Goal: Use online tool/utility

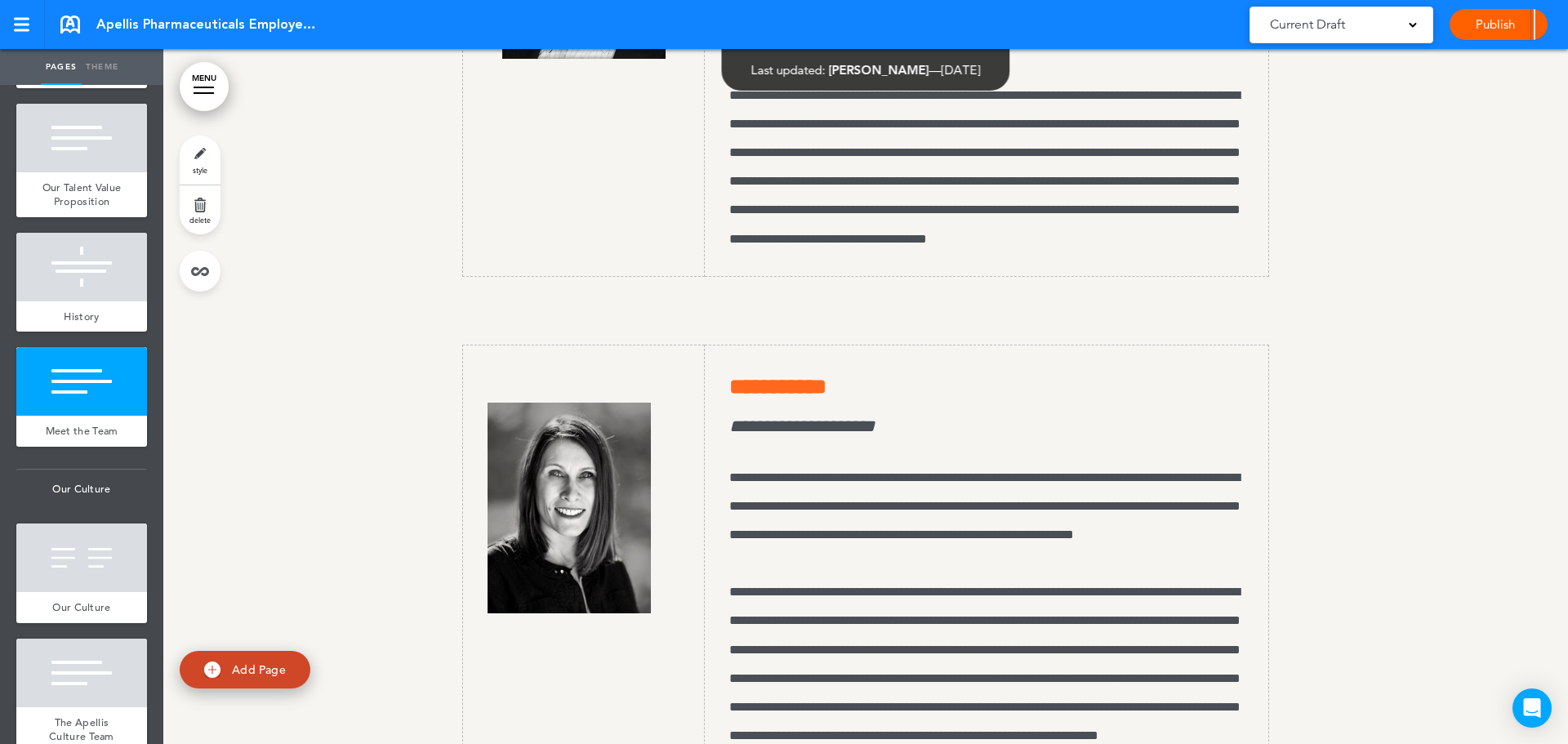
scroll to position [13280, 0]
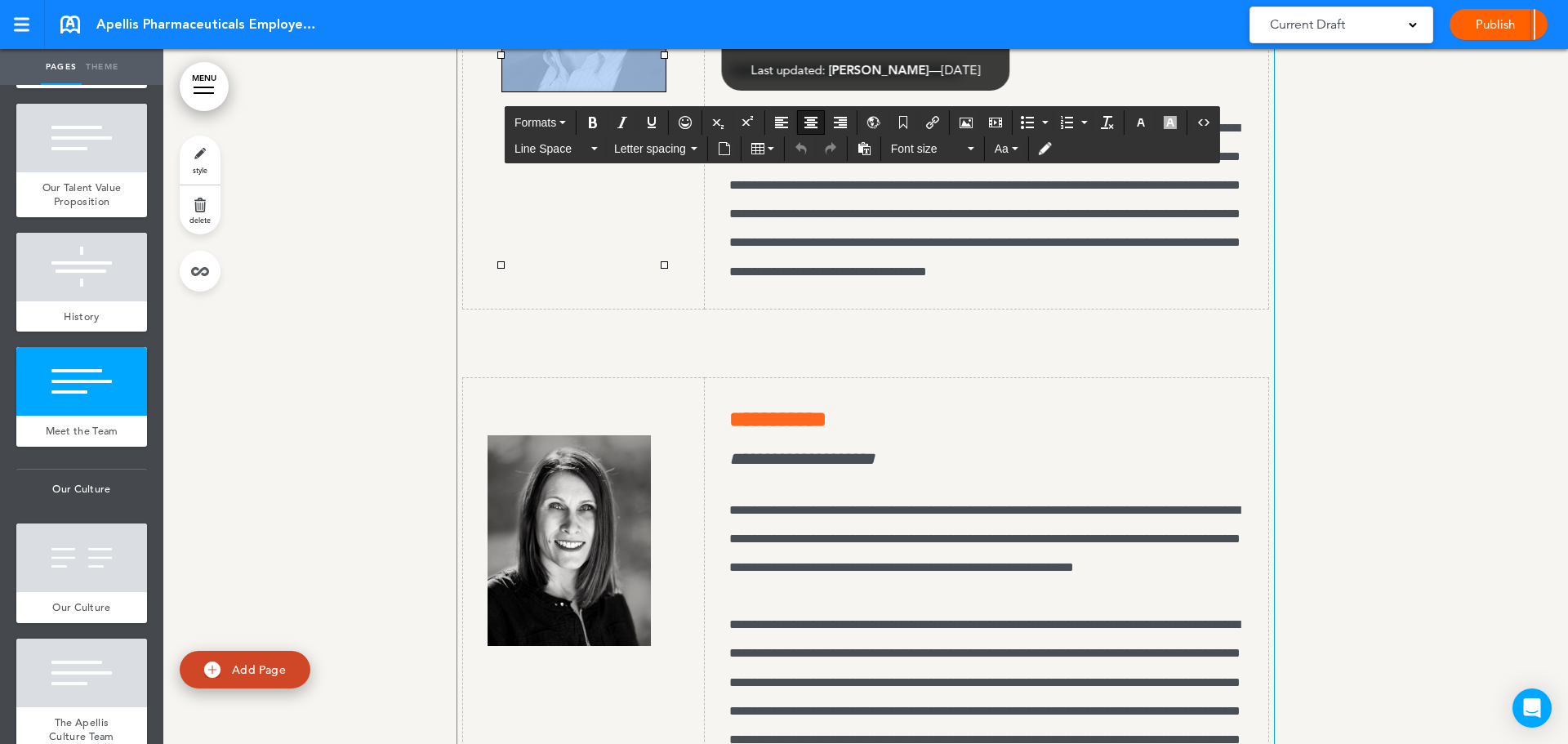
drag, startPoint x: 594, startPoint y: 293, endPoint x: 563, endPoint y: 261, distance: 44.6
click at [993, 121] on icon "Insert/edit media" at bounding box center [995, 123] width 13 height 13
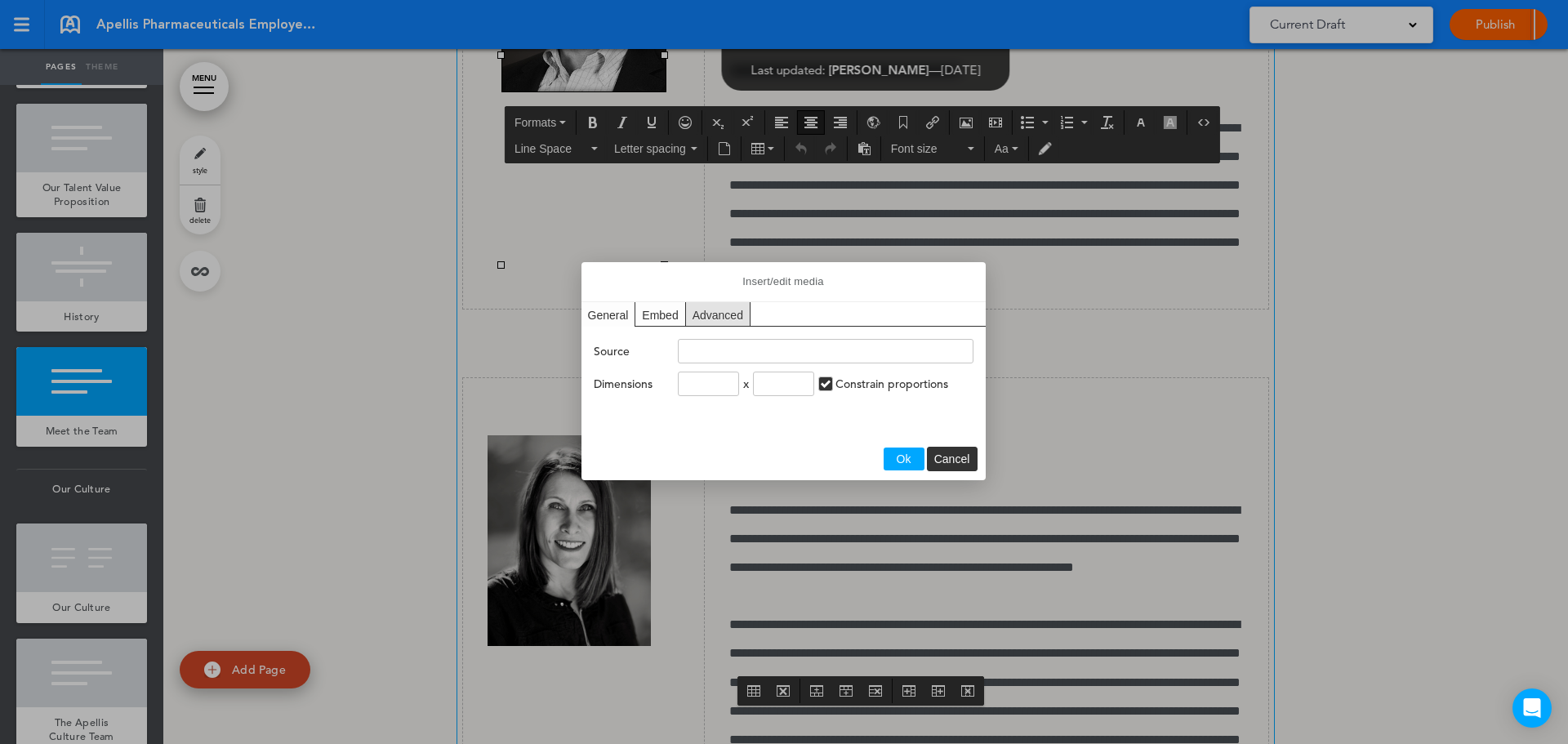
click at [668, 315] on div "Embed" at bounding box center [660, 313] width 50 height 24
click at [714, 309] on div "Advanced" at bounding box center [718, 313] width 65 height 24
click at [604, 309] on div "General" at bounding box center [609, 313] width 55 height 24
click at [663, 305] on div "Embed" at bounding box center [660, 313] width 50 height 24
click at [959, 454] on span "Cancel" at bounding box center [952, 458] width 36 height 13
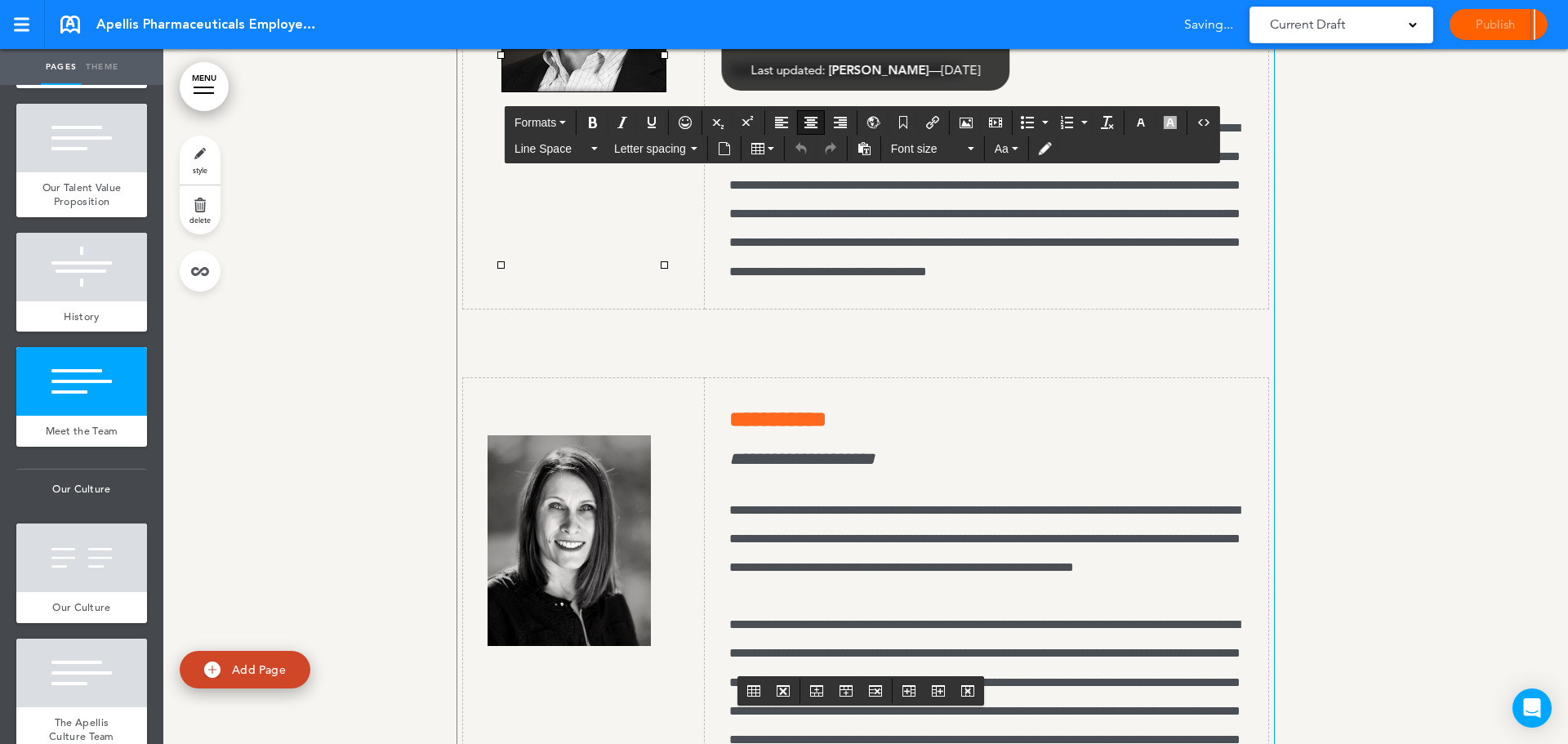
click at [339, 225] on div at bounding box center [865, 522] width 1405 height 5457
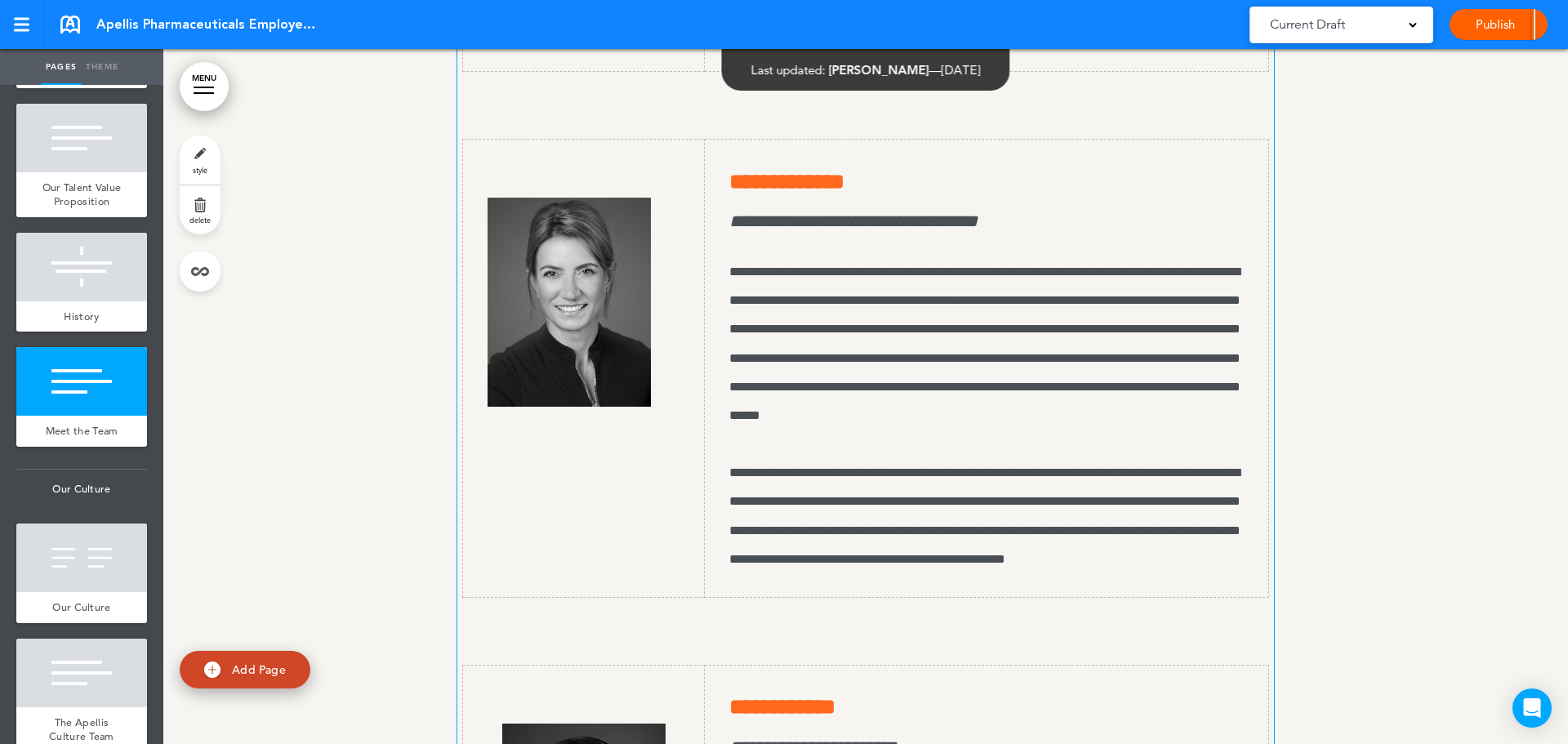
scroll to position [13851, 0]
